Goal: Transaction & Acquisition: Purchase product/service

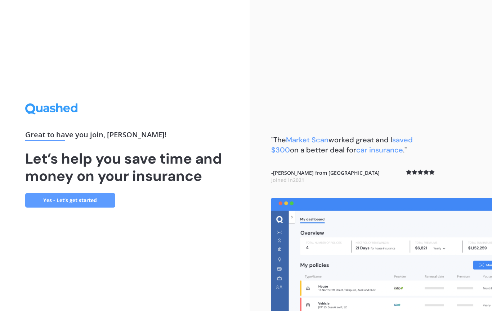
click at [76, 198] on link "Yes - Let’s get started" at bounding box center [70, 200] width 90 height 14
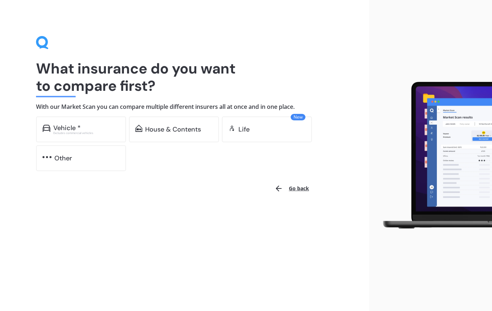
click at [76, 125] on div "Vehicle *" at bounding box center [66, 127] width 27 height 7
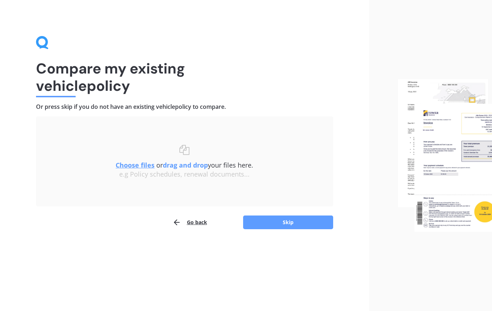
click at [293, 224] on button "Skip" at bounding box center [288, 222] width 90 height 14
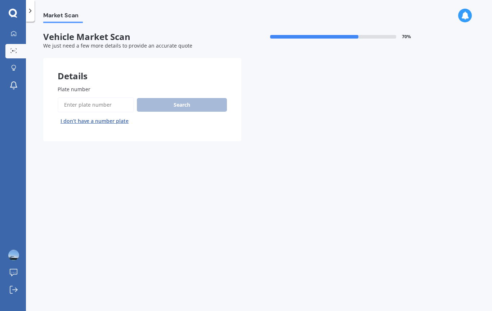
click at [86, 98] on input "Plate number" at bounding box center [96, 104] width 76 height 15
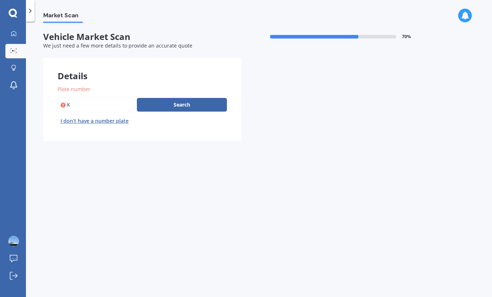
type input "K"
type input "P"
type input "Pmk291"
click at [185, 102] on button "Search" at bounding box center [182, 105] width 90 height 14
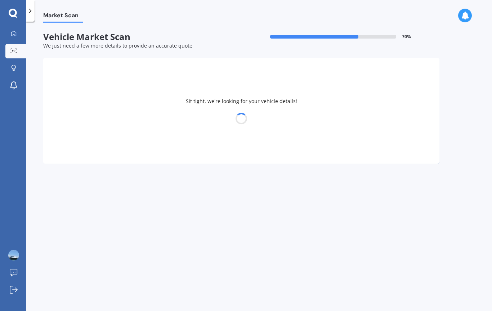
select select "MAZDA"
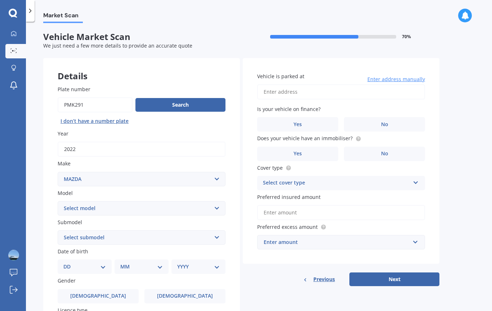
click at [221, 203] on select "Select model 121 2 3 323 323 / Familia 6 626 929 Atenza Autozam Axela AZ3 B2000…" at bounding box center [142, 208] width 168 height 14
click at [217, 202] on select "Select model 121 2 3 323 323 / Familia 6 626 929 Atenza Autozam Axela AZ3 B2000…" at bounding box center [142, 208] width 168 height 14
select select "CX9"
click at [105, 263] on select "DD 01 02 03 04 05 06 07 08 09 10 11 12 13 14 15 16 17 18 19 20 21 22 23 24 25 2…" at bounding box center [84, 267] width 42 height 8
select select "08"
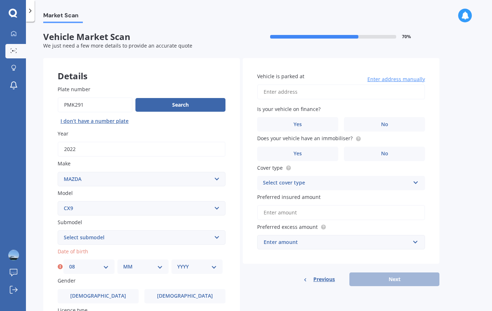
click at [167, 259] on div "MM 01 02 03 04 05 06 07 08 09 10 11 12" at bounding box center [142, 266] width 51 height 14
click at [160, 263] on select "MM 01 02 03 04 05 06 07 08 09 10 11 12" at bounding box center [143, 267] width 40 height 8
select select "06"
click at [216, 263] on select "YYYY 2025 2024 2023 2022 2021 2020 2019 2018 2017 2016 2015 2014 2013 2012 2011…" at bounding box center [197, 267] width 40 height 8
select select "1948"
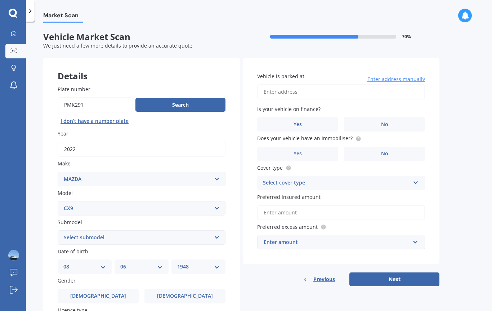
click at [95, 289] on label "[DEMOGRAPHIC_DATA]" at bounding box center [98, 296] width 81 height 14
click at [0, 0] on input "[DEMOGRAPHIC_DATA]" at bounding box center [0, 0] width 0 height 0
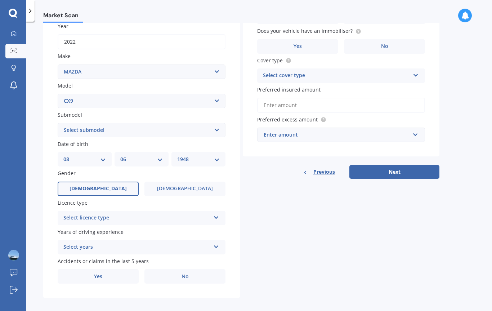
scroll to position [107, 0]
click at [218, 214] on icon at bounding box center [216, 216] width 6 height 5
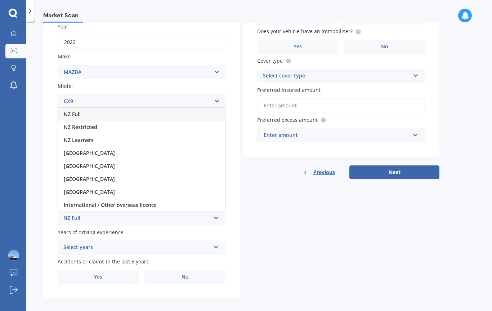
click at [75, 214] on div "NZ Full" at bounding box center [136, 218] width 147 height 9
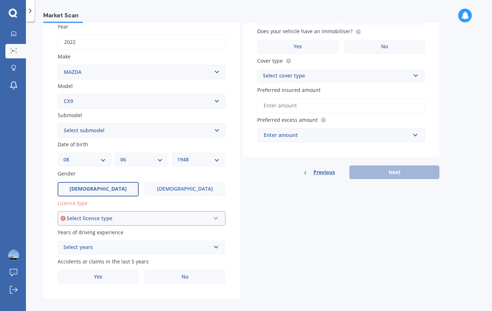
click at [215, 214] on icon at bounding box center [216, 216] width 6 height 5
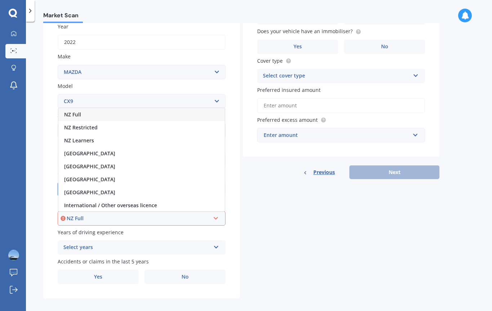
click at [82, 108] on div "NZ Full" at bounding box center [141, 114] width 166 height 13
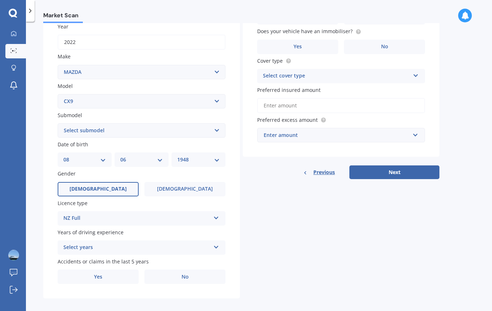
click at [219, 243] on icon at bounding box center [216, 245] width 6 height 5
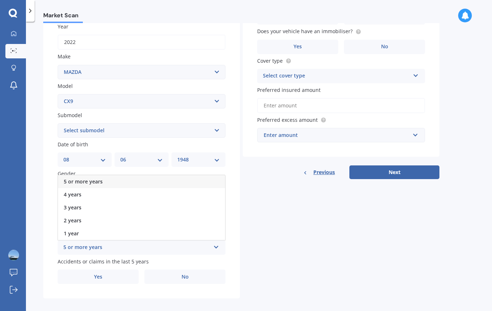
click at [78, 178] on span "5 or more years" at bounding box center [83, 181] width 39 height 7
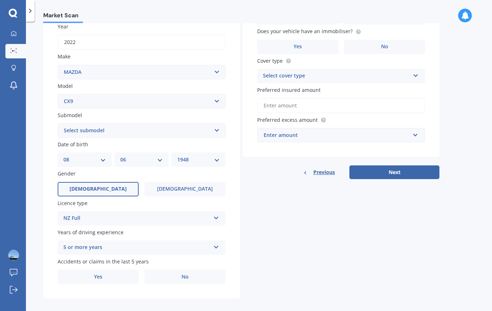
click at [99, 274] on span "Yes" at bounding box center [98, 277] width 8 height 6
click at [0, 0] on input "Yes" at bounding box center [0, 0] width 0 height 0
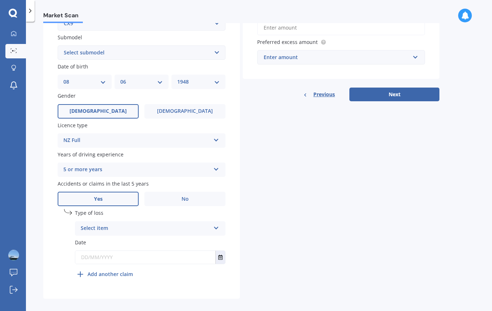
scroll to position [184, 0]
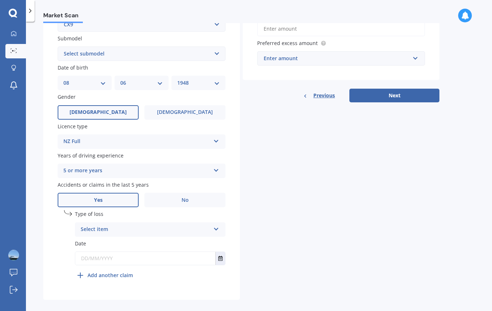
click at [214, 225] on icon at bounding box center [216, 227] width 6 height 5
click at [111, 253] on span "Not at fault accident" at bounding box center [106, 256] width 51 height 7
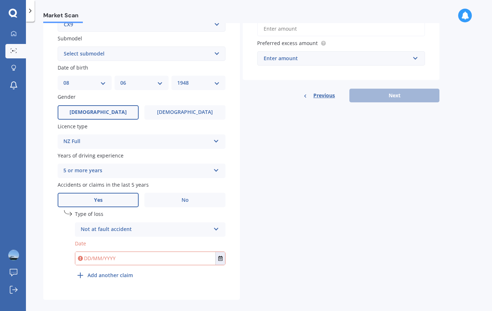
click at [99, 252] on input "text" at bounding box center [145, 258] width 140 height 13
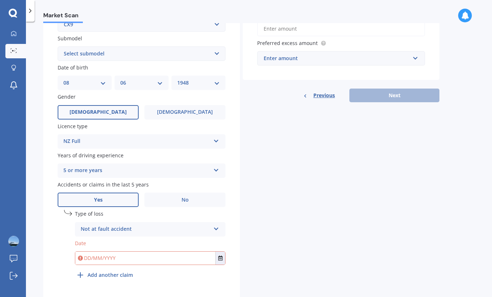
click at [224, 252] on button "Select date" at bounding box center [220, 258] width 10 height 13
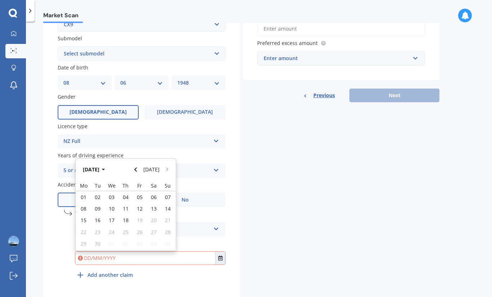
scroll to position [172, 0]
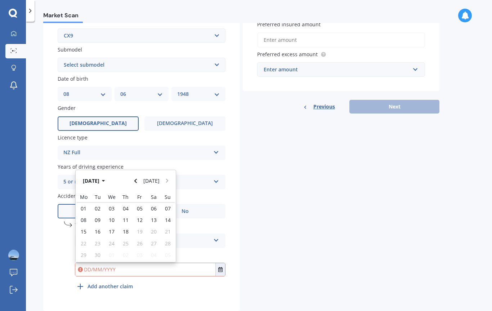
click at [136, 178] on icon "Navigate back" at bounding box center [135, 180] width 3 height 5
click at [137, 179] on icon "Navigate back" at bounding box center [135, 181] width 3 height 4
click at [139, 173] on button "Navigate back" at bounding box center [135, 178] width 9 height 13
click at [137, 178] on icon "Navigate back" at bounding box center [135, 180] width 3 height 5
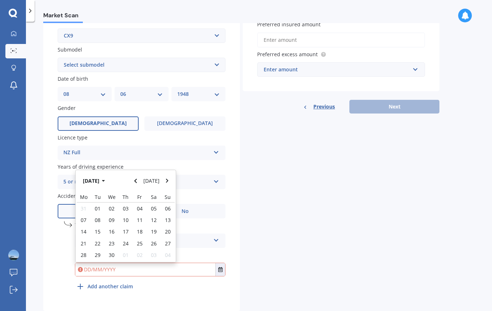
click at [138, 176] on button "Navigate back" at bounding box center [135, 180] width 9 height 13
click at [138, 172] on button "Navigate back" at bounding box center [135, 178] width 9 height 13
click at [138, 177] on button "Navigate back" at bounding box center [135, 180] width 9 height 13
click at [134, 175] on button "Navigate back" at bounding box center [135, 178] width 9 height 13
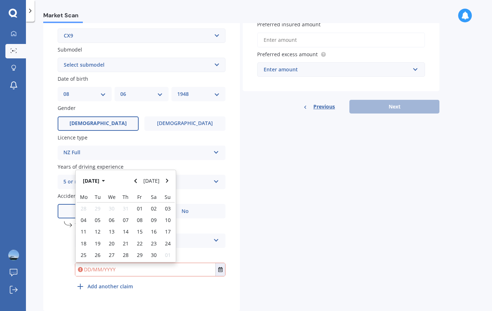
click at [135, 175] on button "Navigate back" at bounding box center [135, 180] width 9 height 13
click at [134, 174] on button "Navigate back" at bounding box center [135, 180] width 9 height 13
click at [134, 174] on button "Navigate back" at bounding box center [135, 178] width 9 height 13
click at [135, 174] on button "Navigate back" at bounding box center [135, 180] width 9 height 13
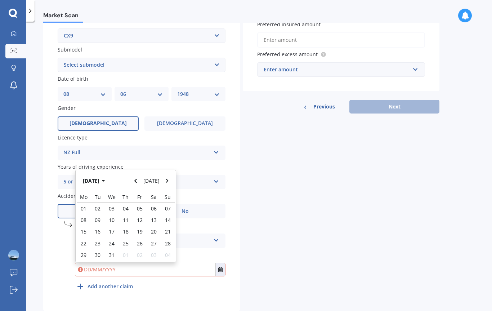
click at [136, 178] on icon "Navigate back" at bounding box center [135, 180] width 3 height 5
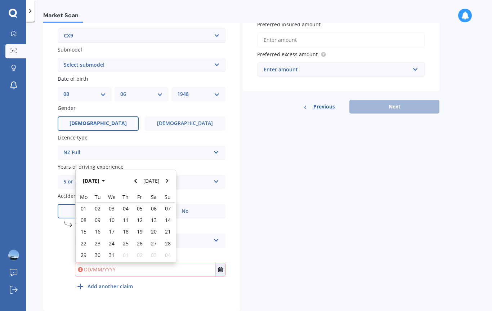
click at [136, 178] on icon "Navigate back" at bounding box center [135, 180] width 3 height 5
click at [135, 174] on button "Navigate back" at bounding box center [135, 180] width 9 height 13
click at [112, 232] on span "18" at bounding box center [112, 235] width 6 height 7
type input "[DATE]"
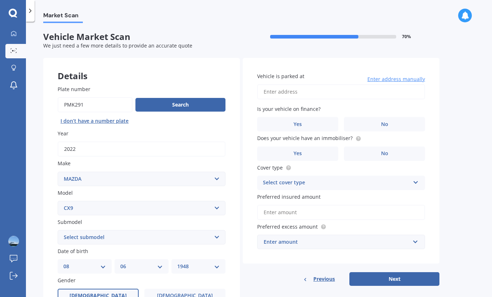
scroll to position [0, 0]
click at [279, 86] on input "Vehicle is parked at" at bounding box center [341, 91] width 168 height 15
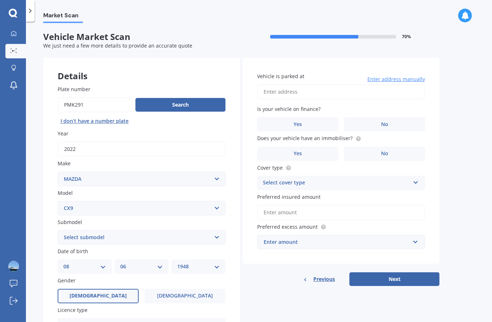
click at [396, 72] on label "Vehicle is parked at" at bounding box center [339, 76] width 165 height 8
click at [396, 84] on input "Vehicle is parked at" at bounding box center [341, 91] width 168 height 15
click at [400, 79] on span "Enter address manually" at bounding box center [396, 79] width 58 height 7
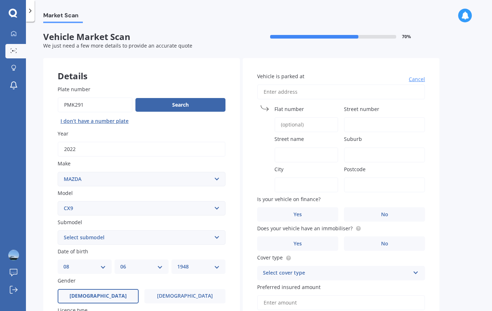
click at [281, 92] on input "Vehicle is parked at" at bounding box center [341, 91] width 168 height 15
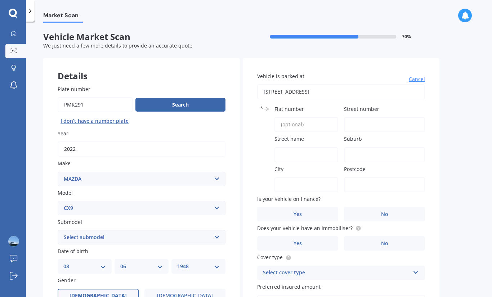
type input "[STREET_ADDRESS]"
type input "14"
type input "[GEOGRAPHIC_DATA]"
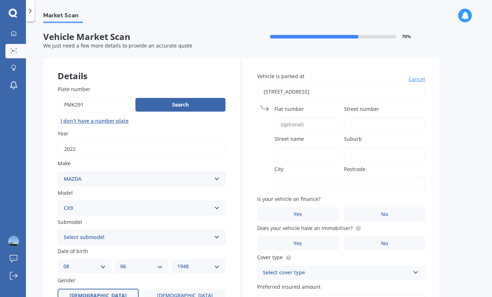
type input "0420"
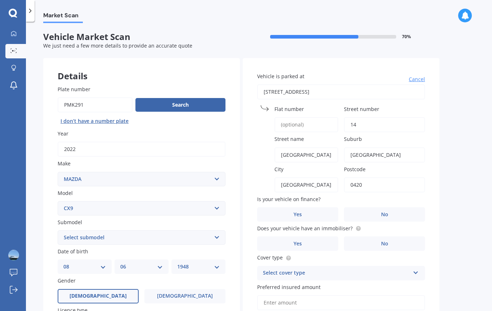
click at [291, 106] on span "Flat number" at bounding box center [289, 109] width 30 height 7
click at [291, 117] on input "Flat number" at bounding box center [306, 124] width 64 height 15
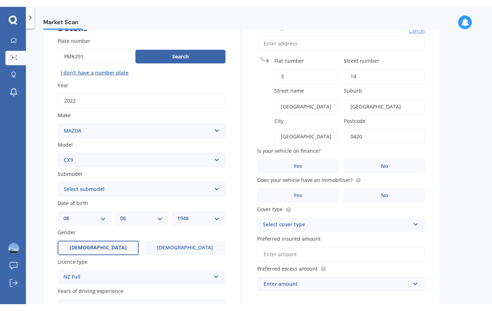
scroll to position [55, 0]
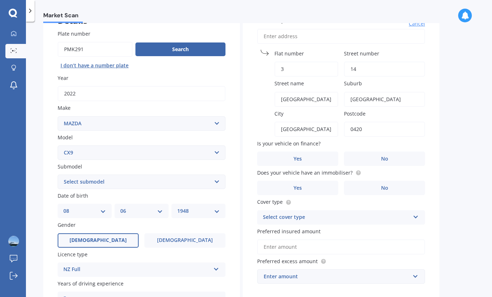
type input "3"
click at [441, 115] on div "Market Scan Vehicle Market Scan 70 % We just need a few more details to provide…" at bounding box center [259, 160] width 466 height 275
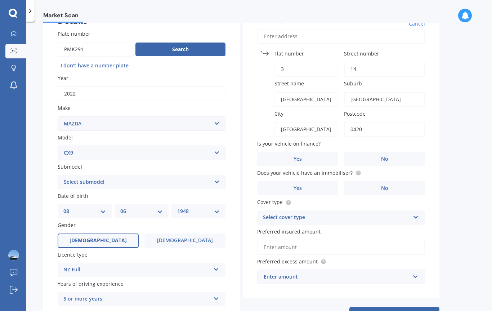
click at [389, 156] on label "No" at bounding box center [384, 159] width 81 height 14
click at [0, 0] on input "No" at bounding box center [0, 0] width 0 height 0
click at [393, 183] on label "No" at bounding box center [384, 188] width 81 height 14
click at [0, 0] on input "No" at bounding box center [0, 0] width 0 height 0
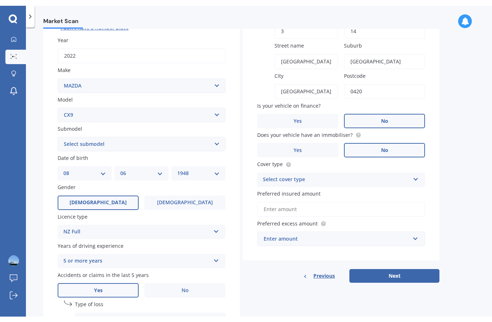
scroll to position [117, 0]
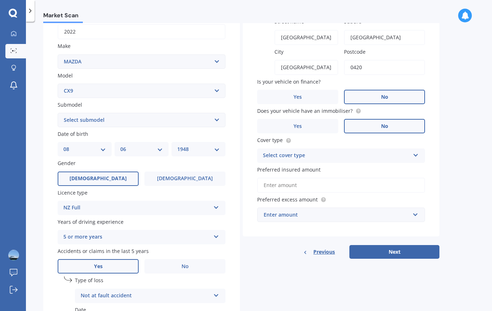
click at [418, 151] on icon at bounding box center [416, 153] width 6 height 5
click at [291, 166] on span "Comprehensive" at bounding box center [282, 169] width 38 height 7
click at [283, 178] on input "Preferred insured amount" at bounding box center [341, 185] width 168 height 15
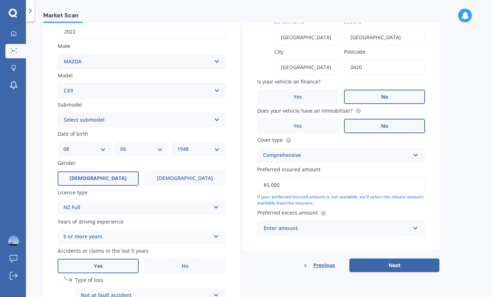
type input "$50,000"
click at [415, 224] on input "text" at bounding box center [338, 228] width 161 height 14
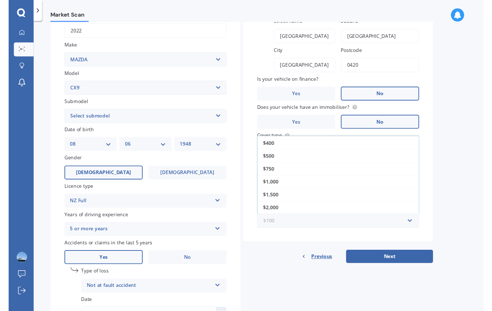
scroll to position [13, 0]
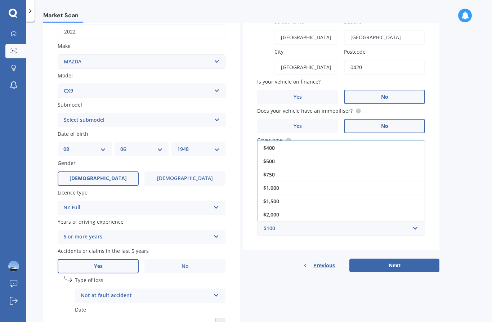
click at [273, 211] on span "$2,000" at bounding box center [271, 214] width 16 height 7
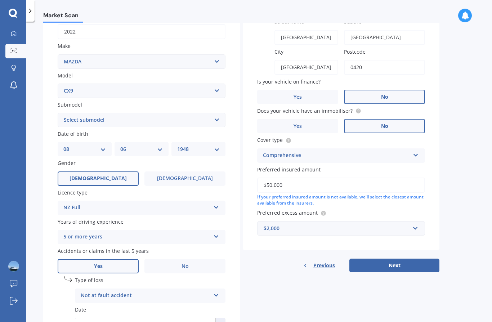
click at [398, 260] on button "Next" at bounding box center [394, 266] width 90 height 14
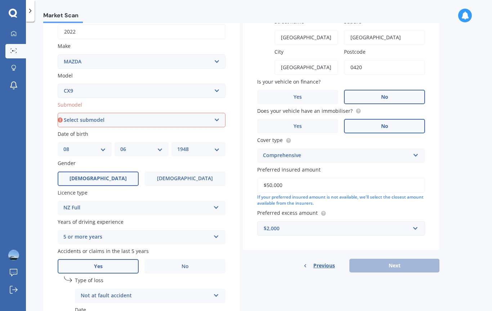
click at [217, 116] on select "Select submodel (All) 4WD 4WD Turbo GSX" at bounding box center [142, 120] width 168 height 14
select select "(ALL)"
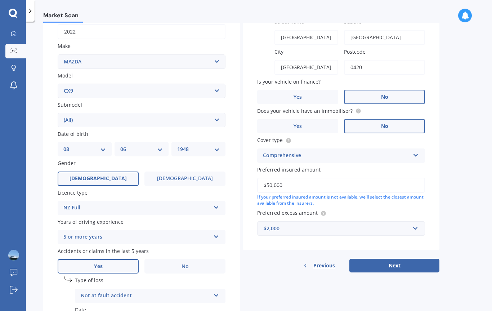
click at [396, 260] on button "Next" at bounding box center [394, 266] width 90 height 14
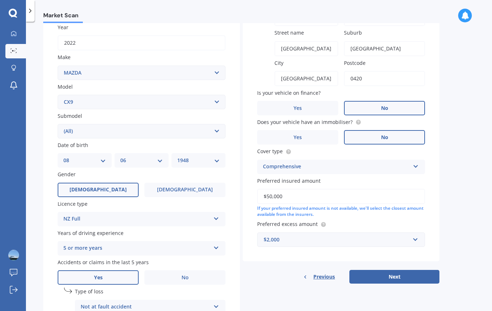
select select "08"
select select "06"
select select "1948"
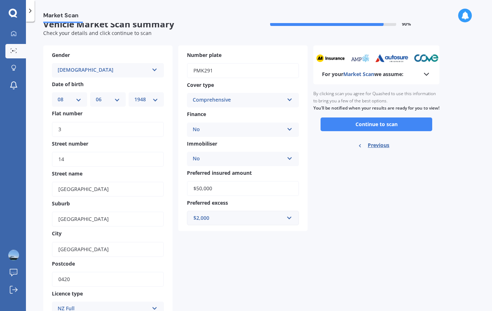
scroll to position [0, 0]
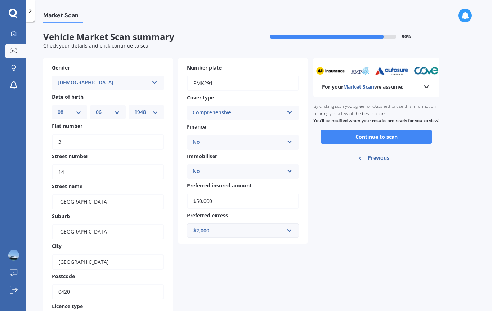
click at [377, 140] on button "Continue to scan" at bounding box center [376, 137] width 112 height 14
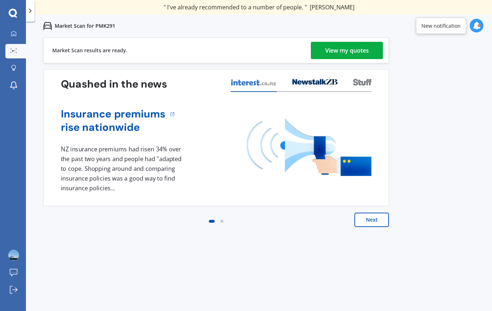
click at [345, 49] on div "View my quotes" at bounding box center [347, 50] width 44 height 17
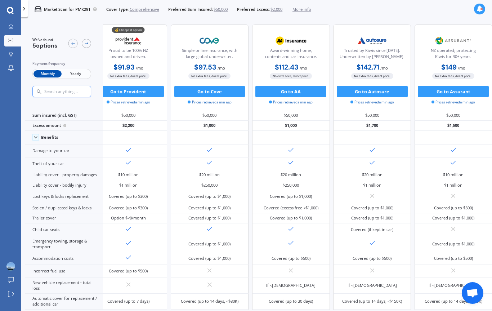
scroll to position [0, 17]
